Goal: Information Seeking & Learning: Check status

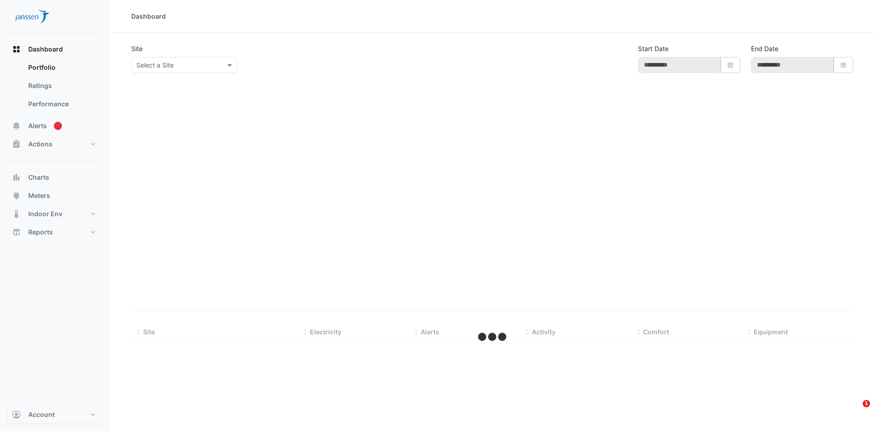
type input "**********"
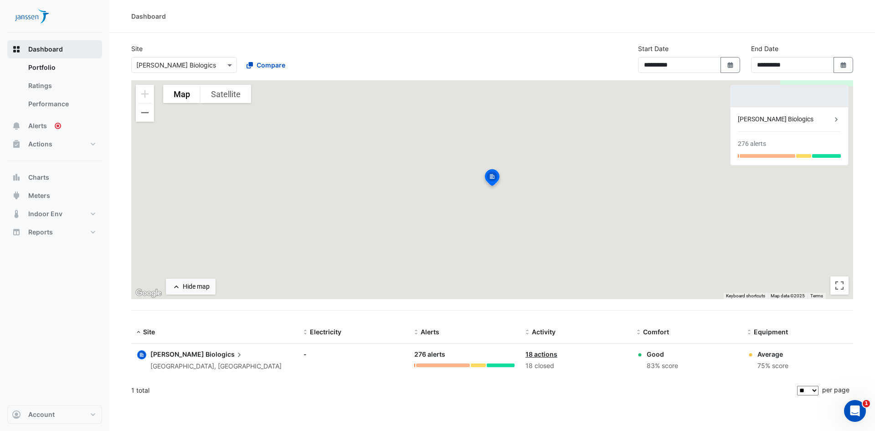
click at [51, 52] on span "Dashboard" at bounding box center [45, 49] width 35 height 9
click at [205, 355] on span "Biologics" at bounding box center [224, 354] width 38 height 10
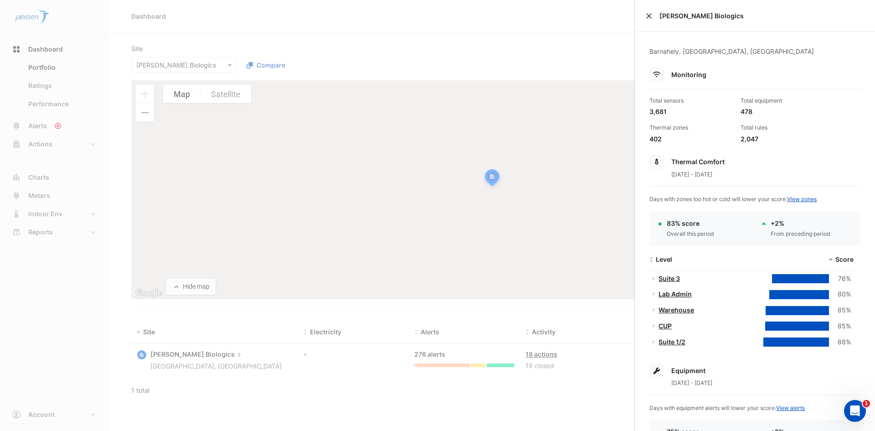
click at [651, 16] on button "Close" at bounding box center [649, 16] width 6 height 6
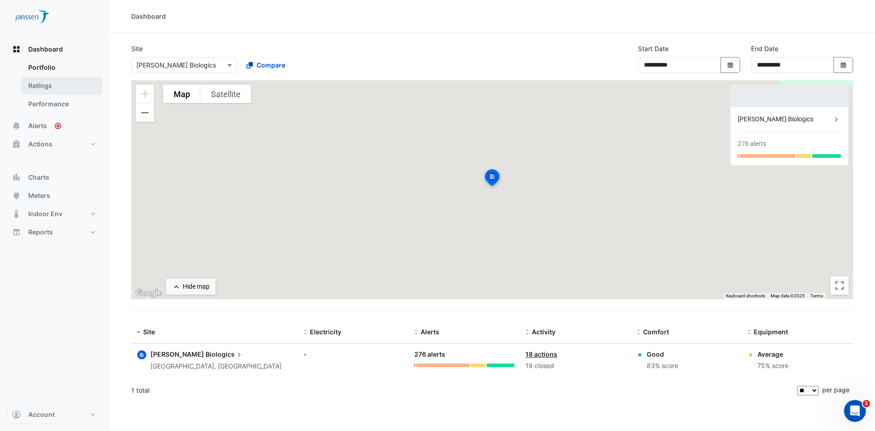
click at [50, 90] on link "Ratings" at bounding box center [61, 86] width 81 height 18
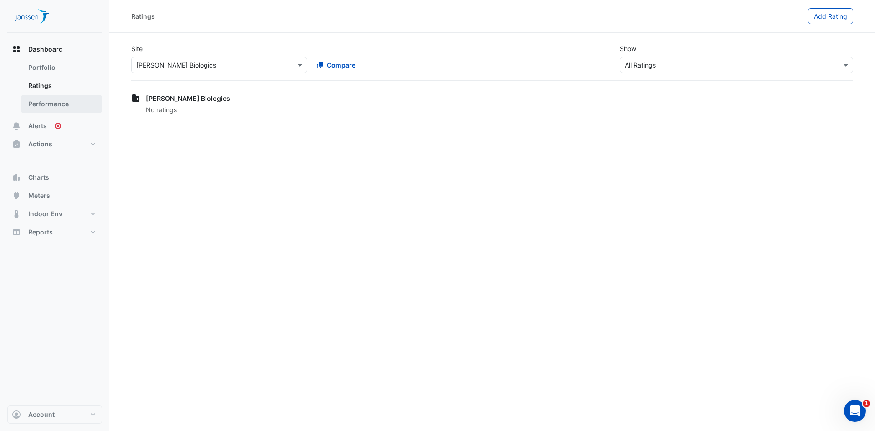
click at [51, 104] on link "Performance" at bounding box center [61, 104] width 81 height 18
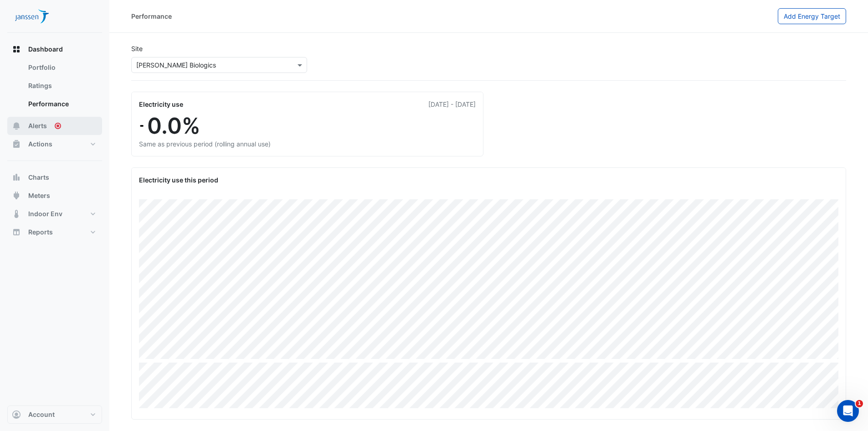
click at [32, 123] on span "Alerts" at bounding box center [37, 125] width 19 height 9
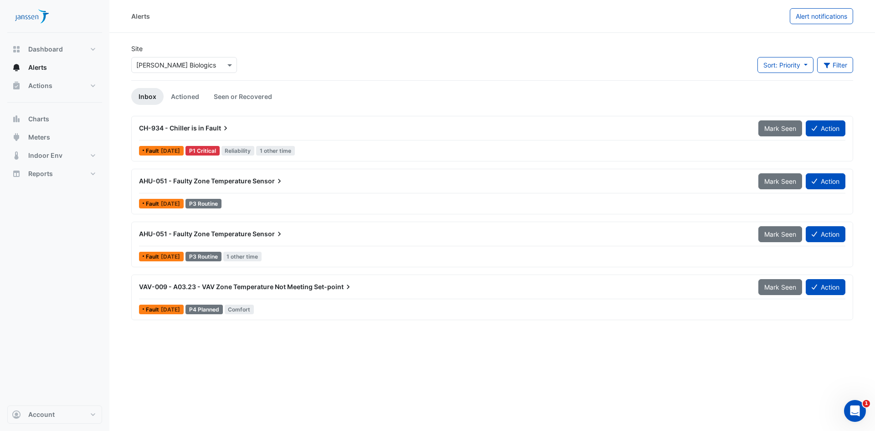
click at [219, 130] on span "Fault" at bounding box center [217, 127] width 25 height 9
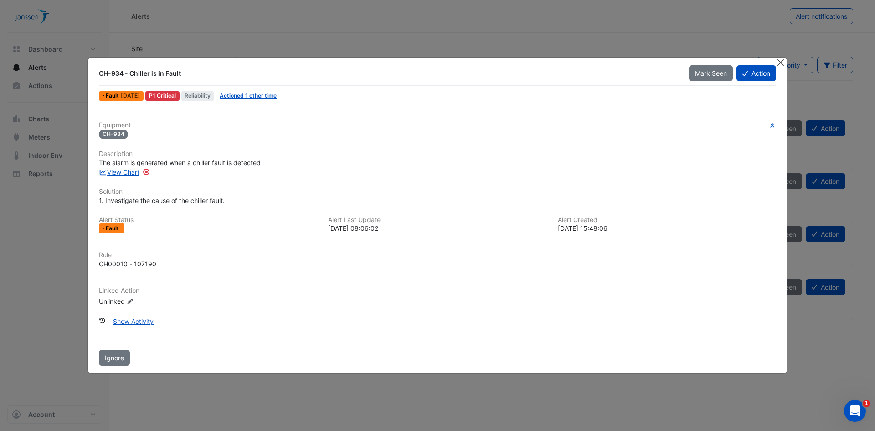
click at [780, 62] on button "Close" at bounding box center [780, 63] width 10 height 10
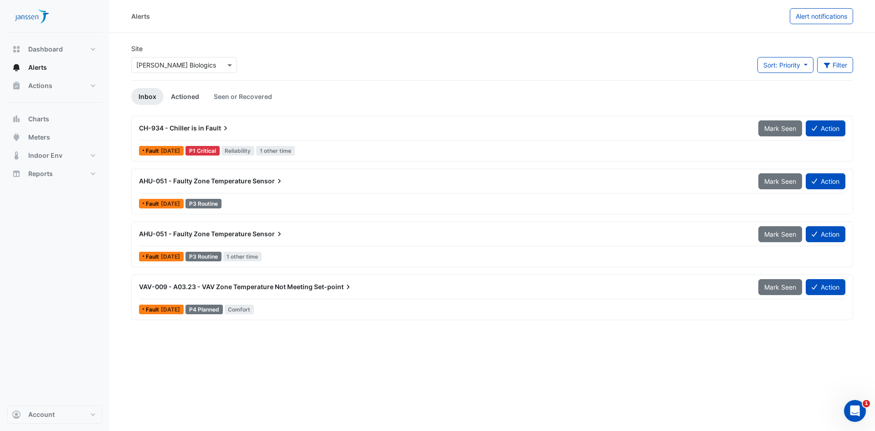
click at [184, 98] on link "Actioned" at bounding box center [185, 96] width 43 height 17
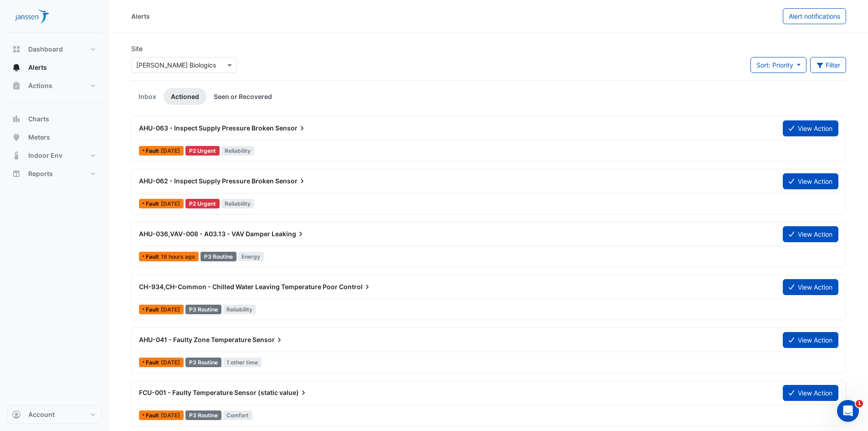
click at [240, 97] on link "Seen or Recovered" at bounding box center [242, 96] width 73 height 17
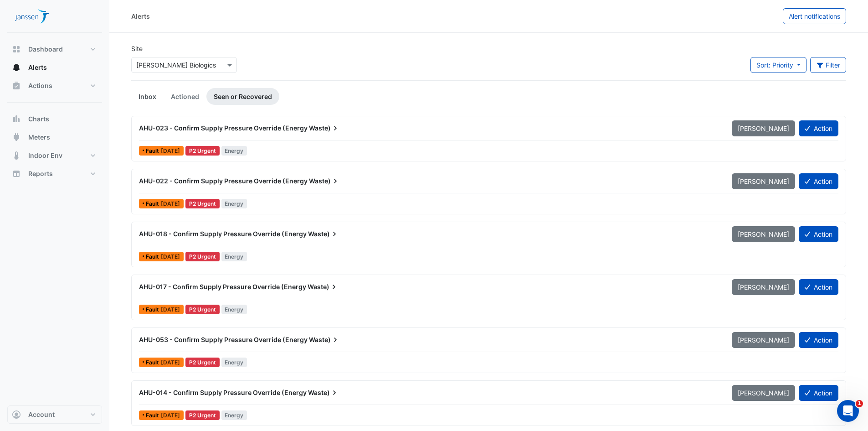
click at [144, 99] on link "Inbox" at bounding box center [147, 96] width 32 height 17
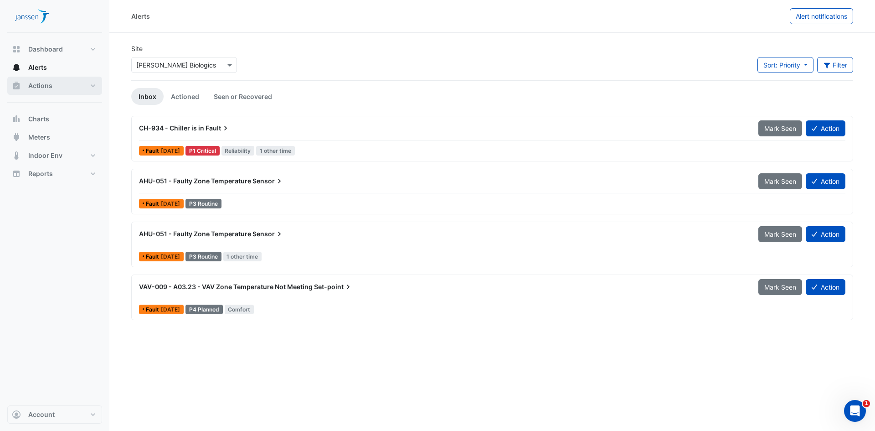
click at [43, 86] on span "Actions" at bounding box center [40, 85] width 24 height 9
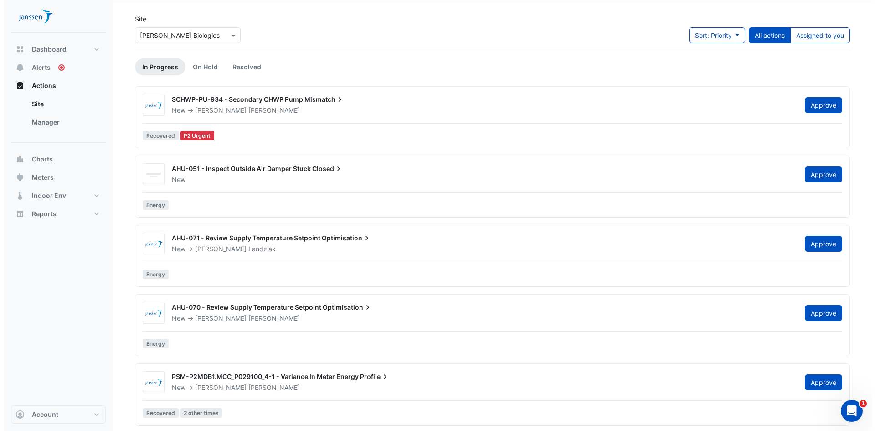
scroll to position [46, 0]
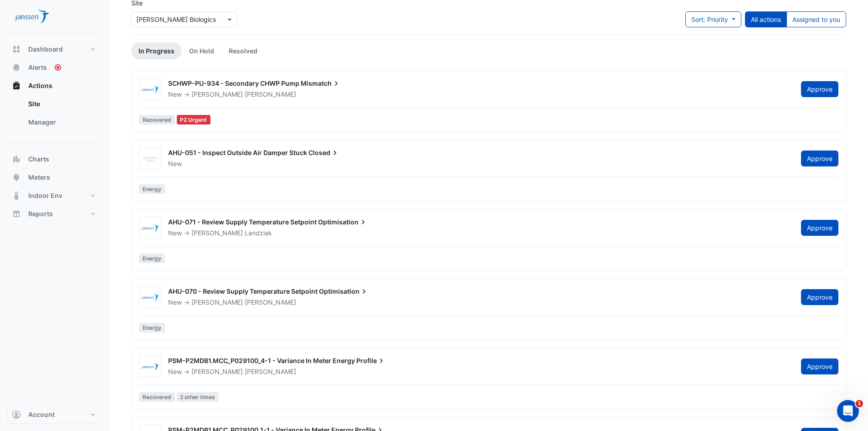
click at [287, 222] on span "AHU-071 - Review Supply Temperature Setpoint" at bounding box center [242, 222] width 149 height 8
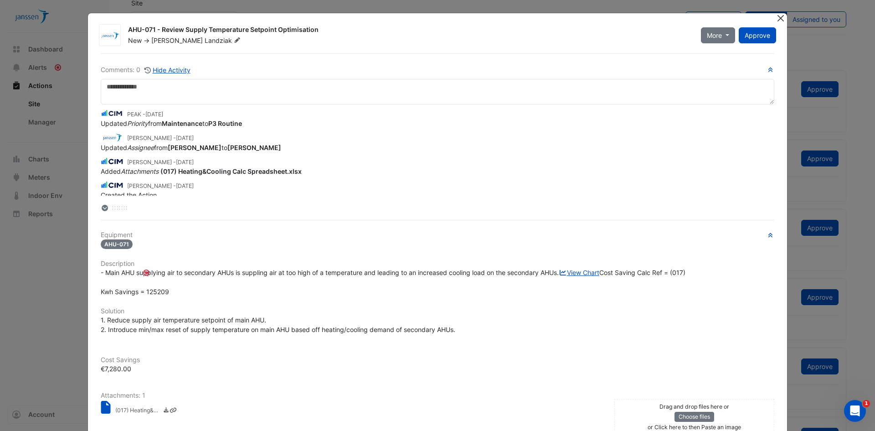
click at [780, 19] on button "Close" at bounding box center [780, 18] width 10 height 10
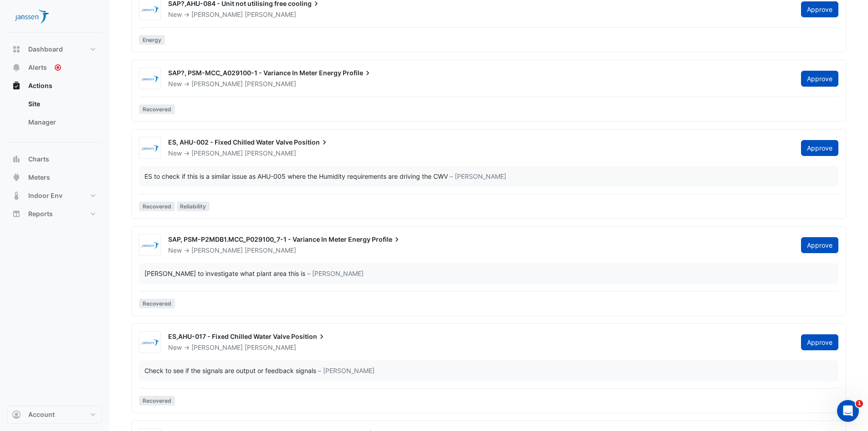
scroll to position [820, 0]
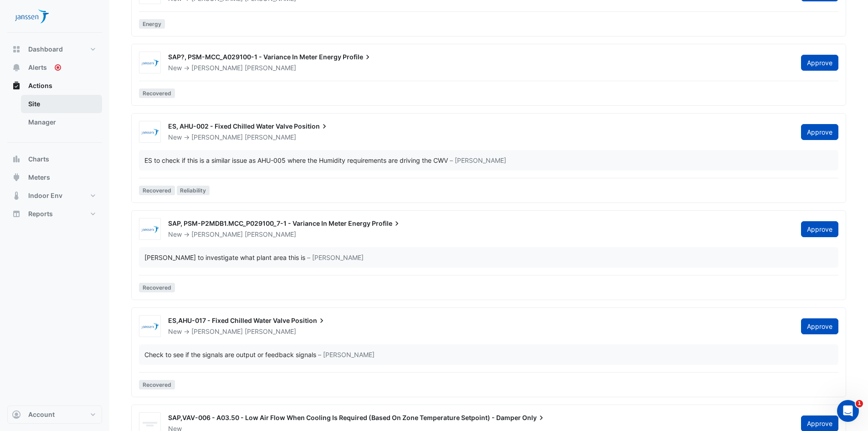
click at [38, 104] on link "Site" at bounding box center [61, 104] width 81 height 18
click at [36, 104] on link "Site" at bounding box center [61, 104] width 81 height 18
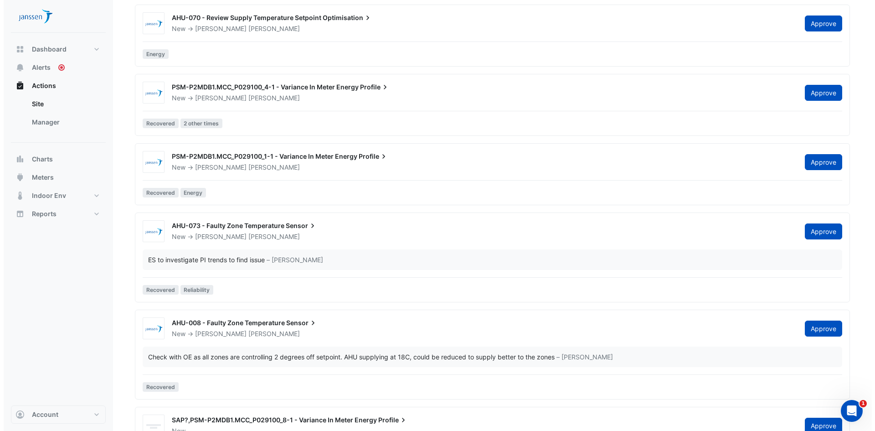
scroll to position [0, 0]
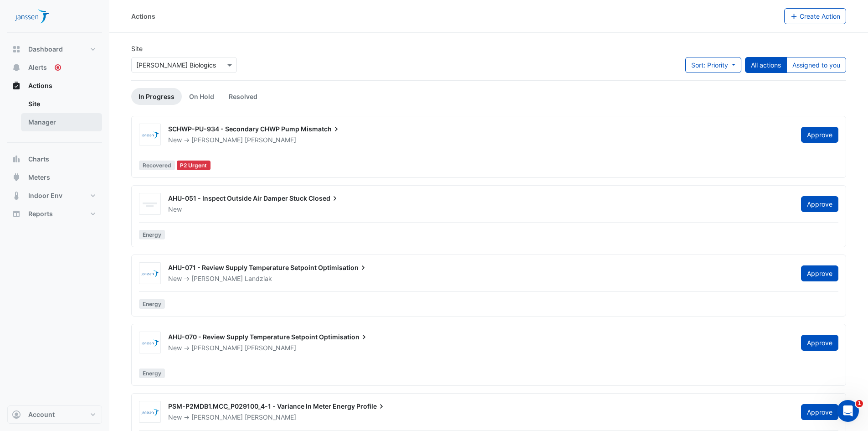
click at [46, 125] on link "Manager" at bounding box center [61, 122] width 81 height 18
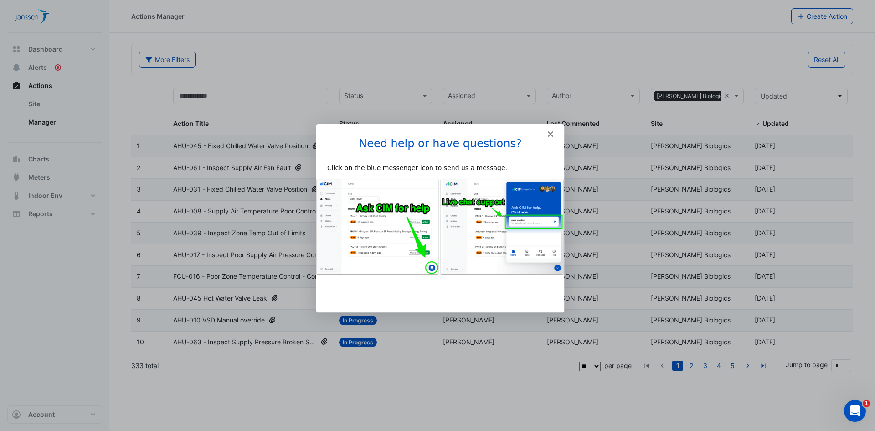
click at [552, 135] on polygon "Close" at bounding box center [549, 133] width 5 height 5
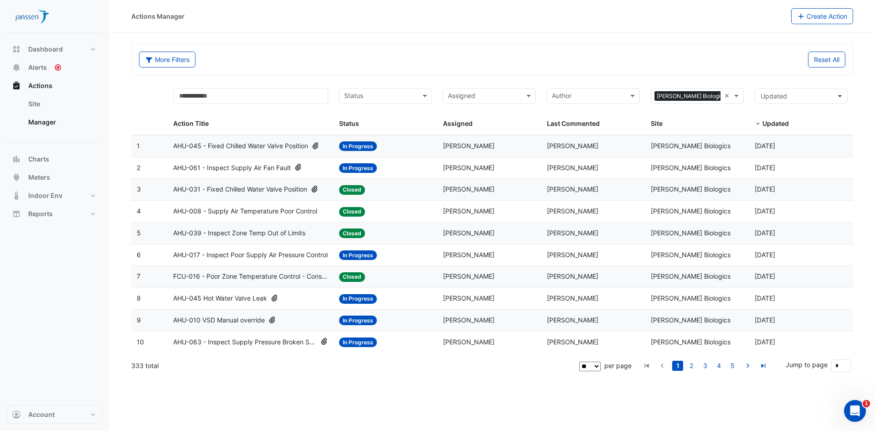
click at [228, 145] on span "AHU-045 - Fixed Chilled Water Valve Position" at bounding box center [240, 146] width 135 height 10
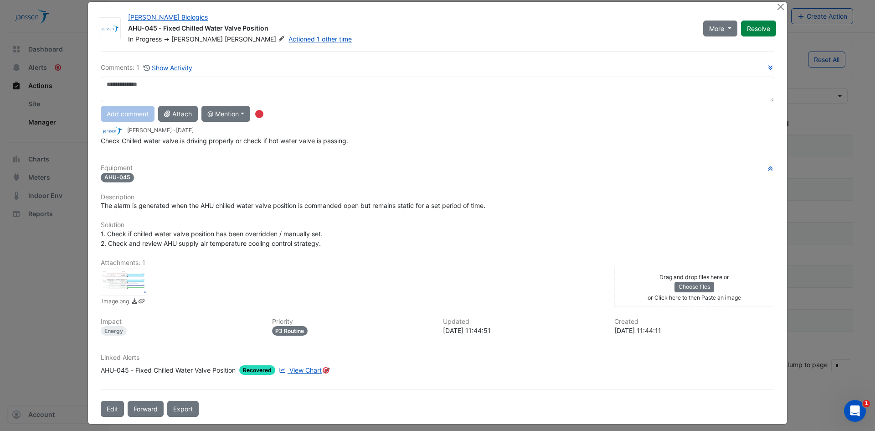
scroll to position [18, 0]
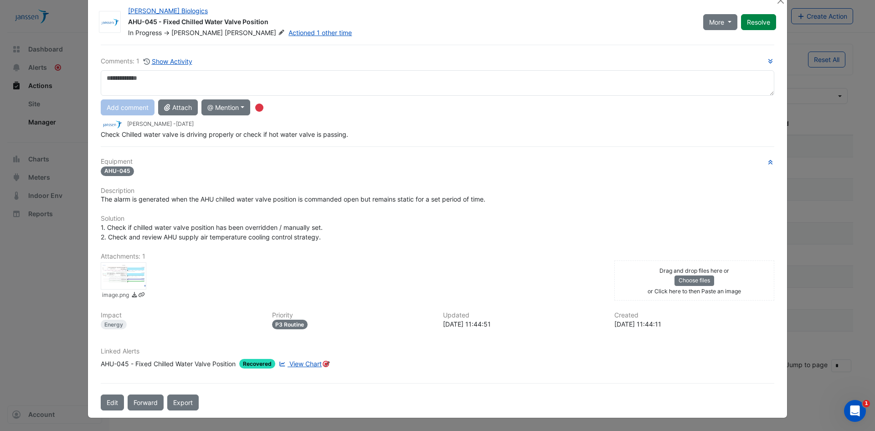
click at [301, 363] on span "View Chart" at bounding box center [305, 363] width 32 height 8
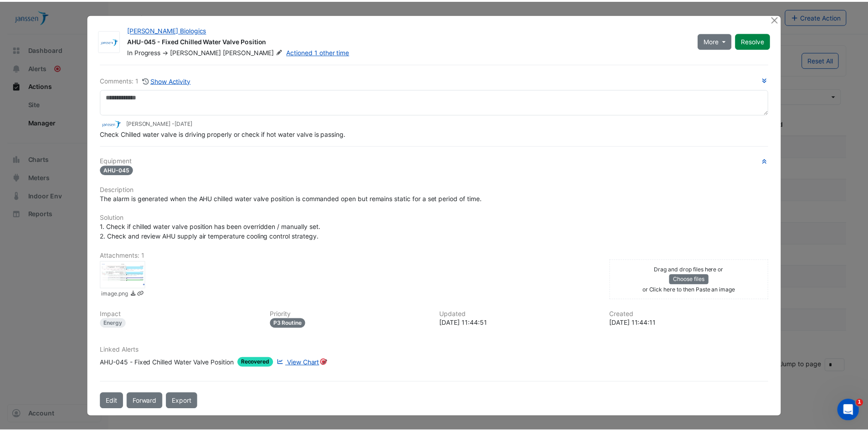
scroll to position [0, 0]
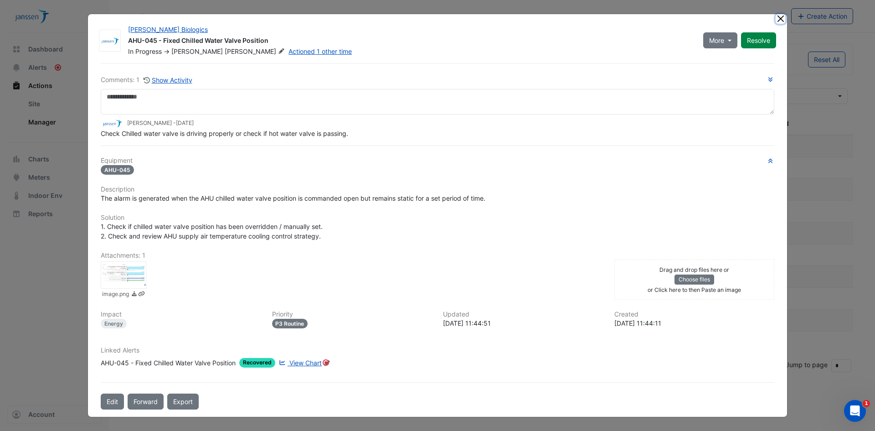
click at [784, 18] on button "Close" at bounding box center [780, 19] width 10 height 10
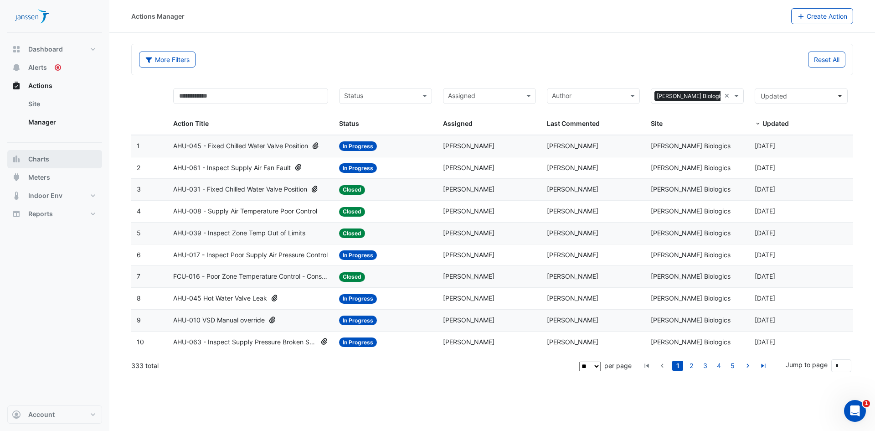
click at [45, 155] on span "Charts" at bounding box center [38, 158] width 21 height 9
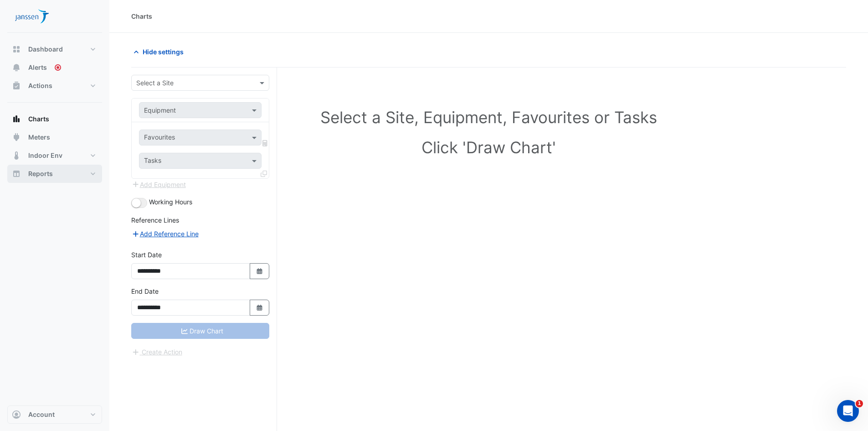
click at [45, 172] on span "Reports" at bounding box center [40, 173] width 25 height 9
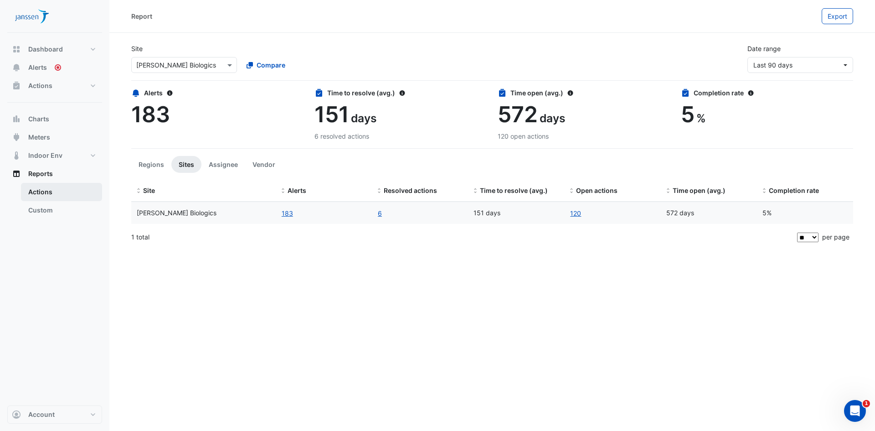
click at [50, 188] on link "Actions" at bounding box center [61, 192] width 81 height 18
click at [39, 195] on link "Actions" at bounding box center [61, 192] width 81 height 18
click at [41, 212] on link "Custom" at bounding box center [61, 210] width 81 height 18
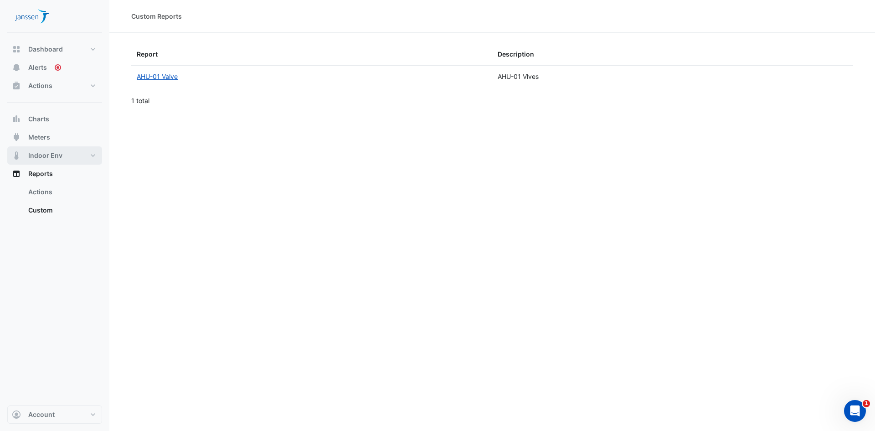
click at [43, 158] on span "Indoor Env" at bounding box center [45, 155] width 34 height 9
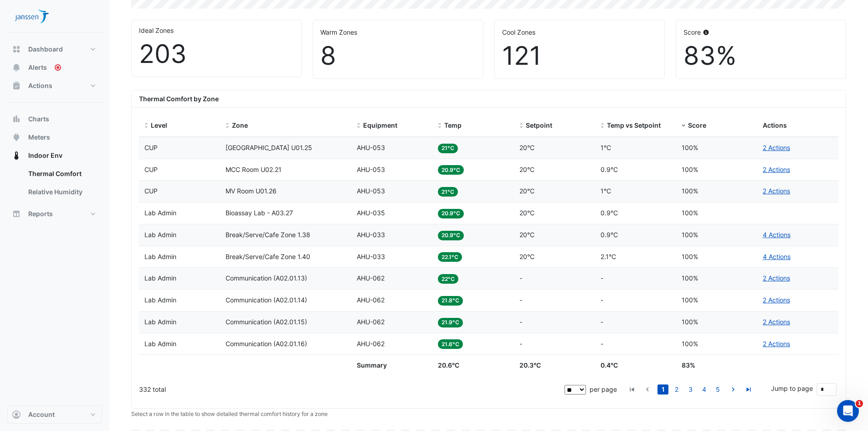
scroll to position [273, 0]
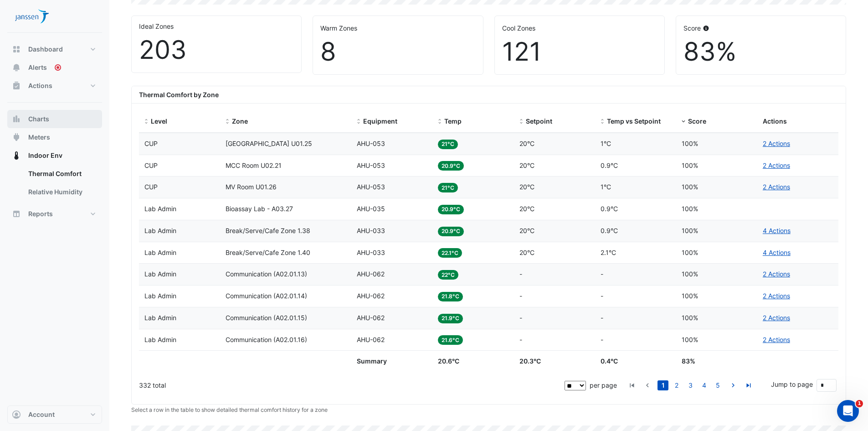
click at [32, 119] on span "Charts" at bounding box center [38, 118] width 21 height 9
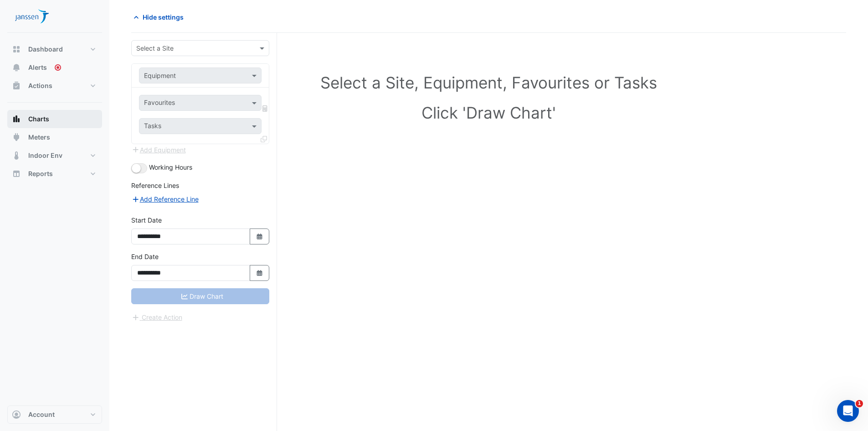
scroll to position [35, 0]
click at [47, 88] on span "Actions" at bounding box center [40, 85] width 24 height 9
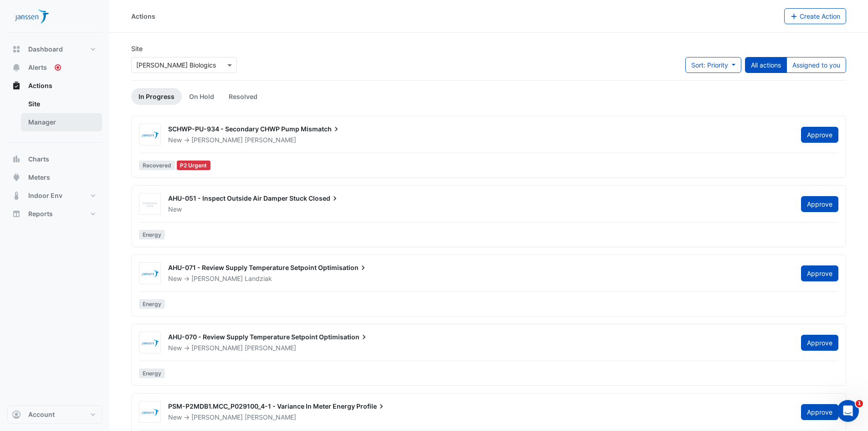
click at [38, 120] on link "Manager" at bounding box center [61, 122] width 81 height 18
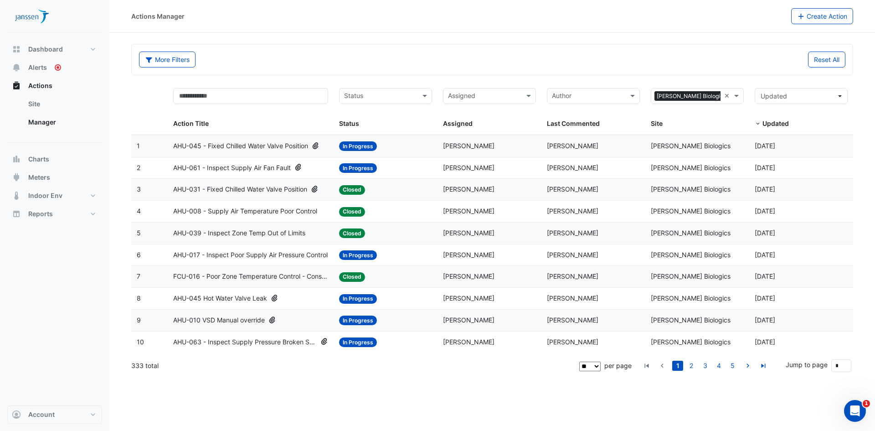
click at [252, 169] on span "AHU-061 - Inspect Supply Air Fan Fault" at bounding box center [232, 168] width 118 height 10
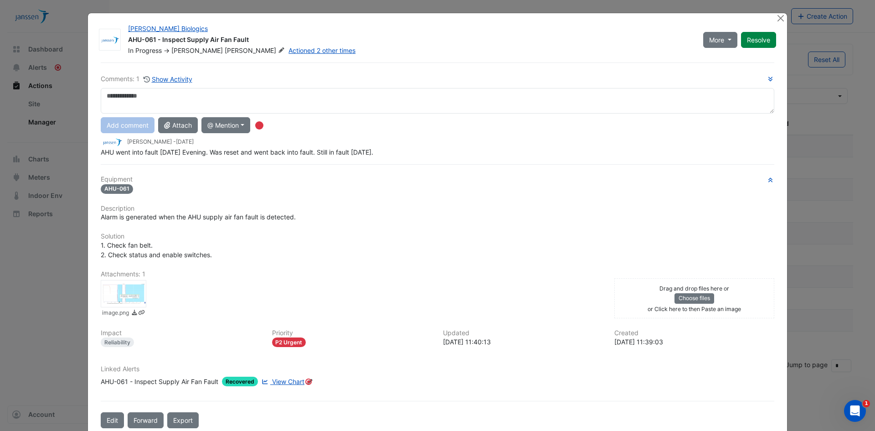
click at [117, 295] on div at bounding box center [124, 293] width 46 height 27
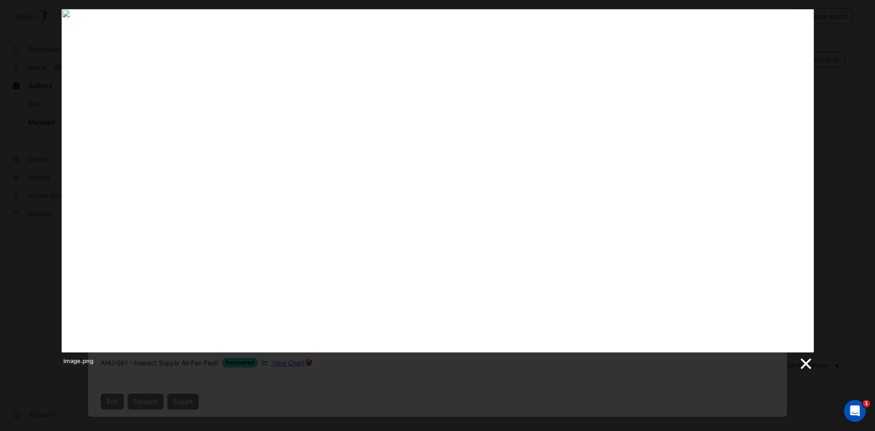
click at [803, 361] on link at bounding box center [805, 364] width 14 height 14
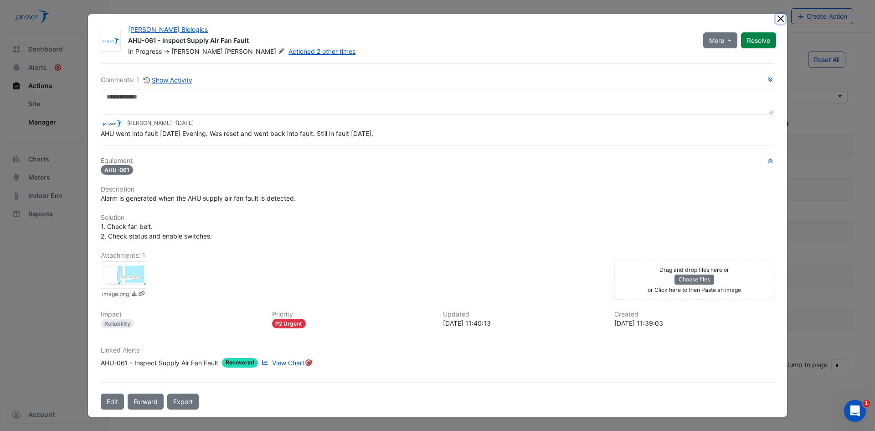
click at [778, 21] on button "Close" at bounding box center [780, 19] width 10 height 10
